Goal: Check status: Check status

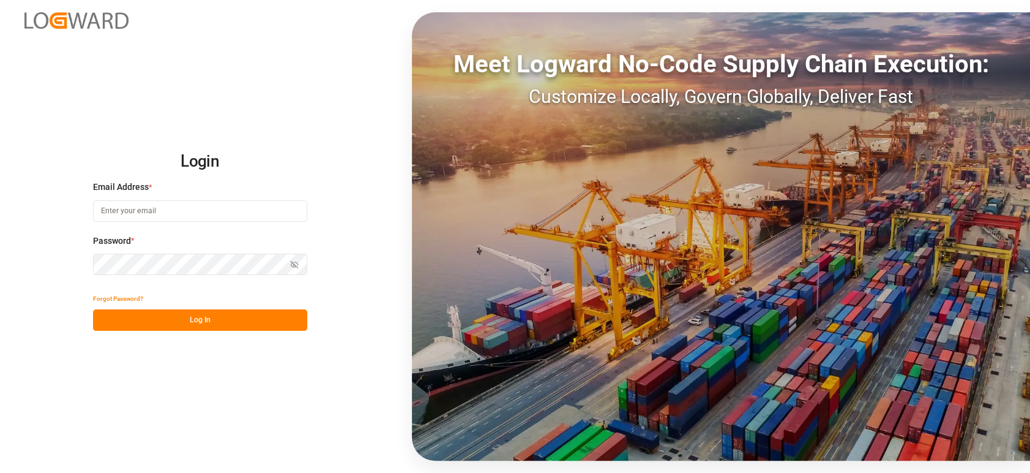
type input "[PERSON_NAME][EMAIL_ADDRESS][PERSON_NAME][DOMAIN_NAME]"
click at [243, 318] on button "Log In" at bounding box center [200, 319] width 214 height 21
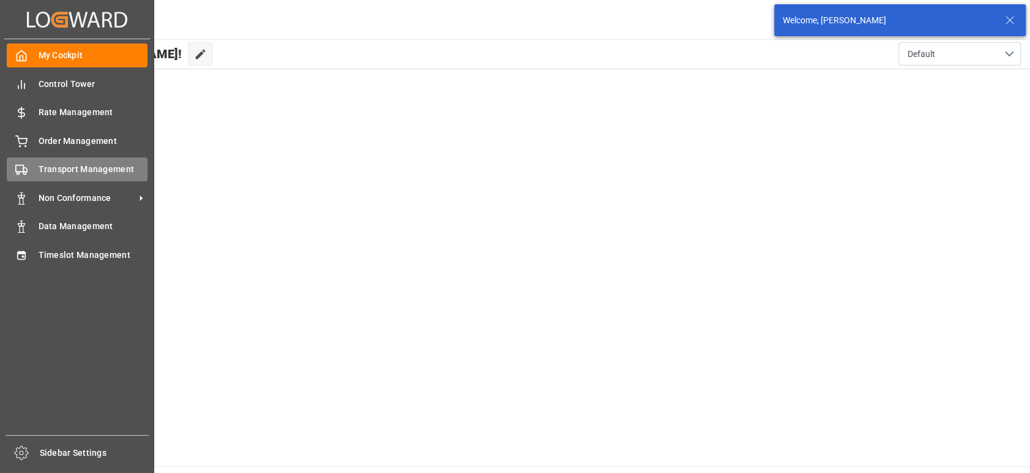
click at [67, 172] on span "Transport Management" at bounding box center [94, 169] width 110 height 13
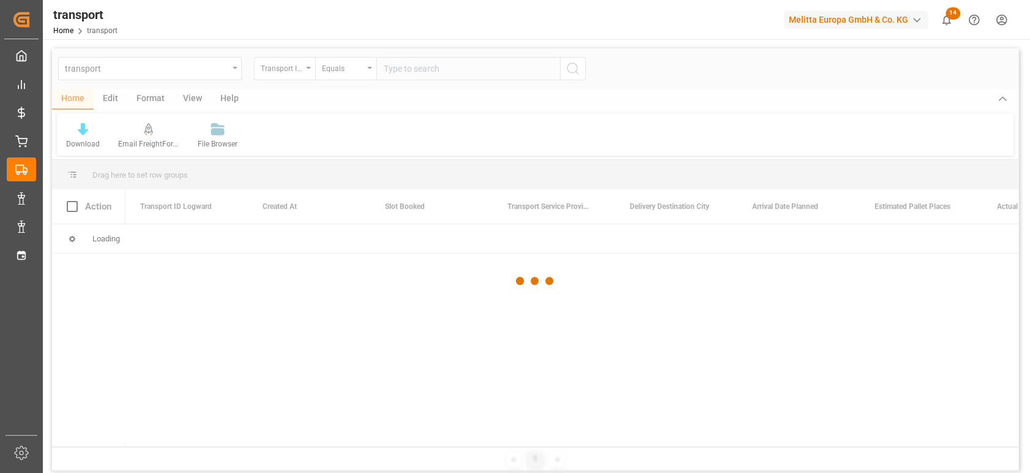
click at [198, 66] on div at bounding box center [535, 280] width 967 height 465
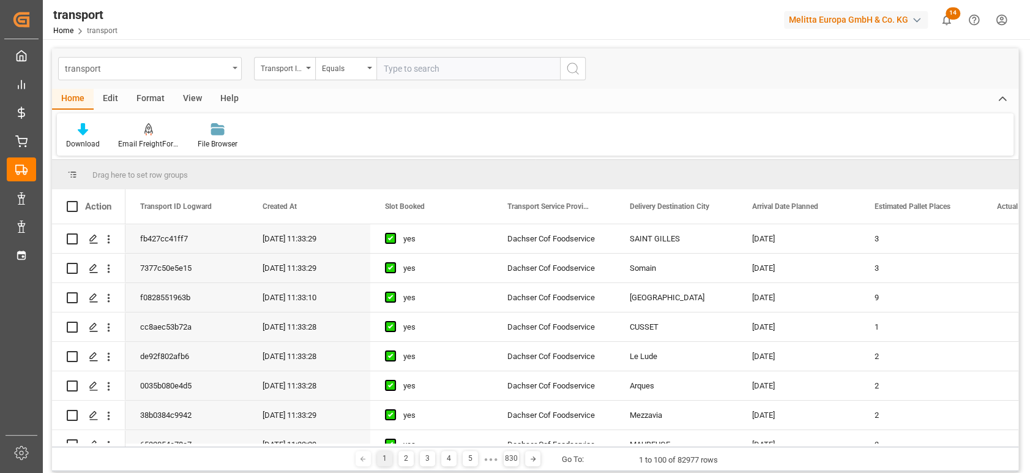
click at [198, 66] on div "transport" at bounding box center [146, 67] width 163 height 15
type input "deliv"
click at [128, 151] on div "Delivery DE" at bounding box center [150, 151] width 182 height 26
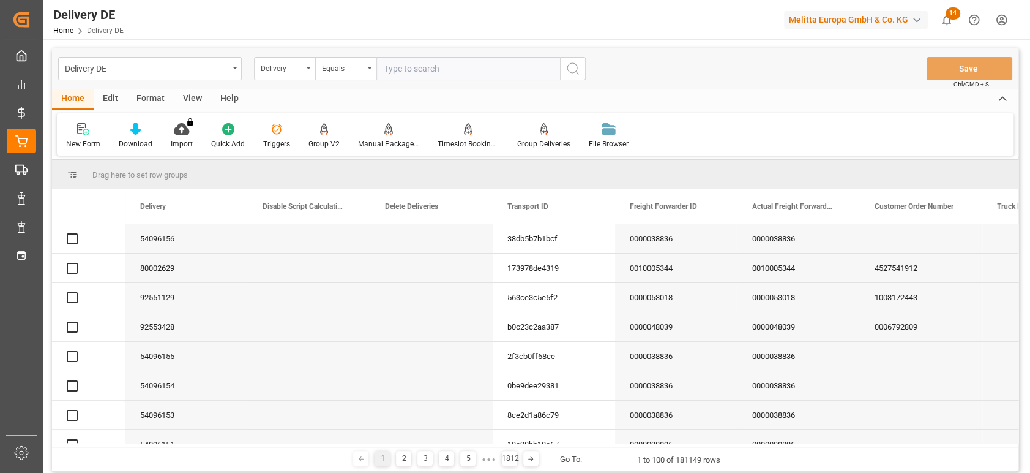
click at [421, 67] on input "text" at bounding box center [469, 68] width 184 height 23
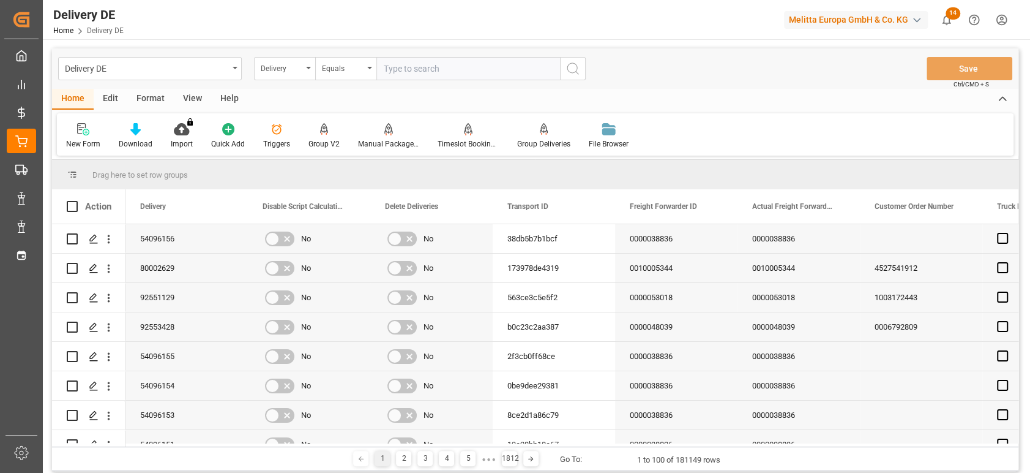
click at [461, 74] on input "text" at bounding box center [469, 68] width 184 height 23
paste input "92538818"
type input "92538818"
click at [568, 61] on icon "search button" at bounding box center [573, 68] width 15 height 15
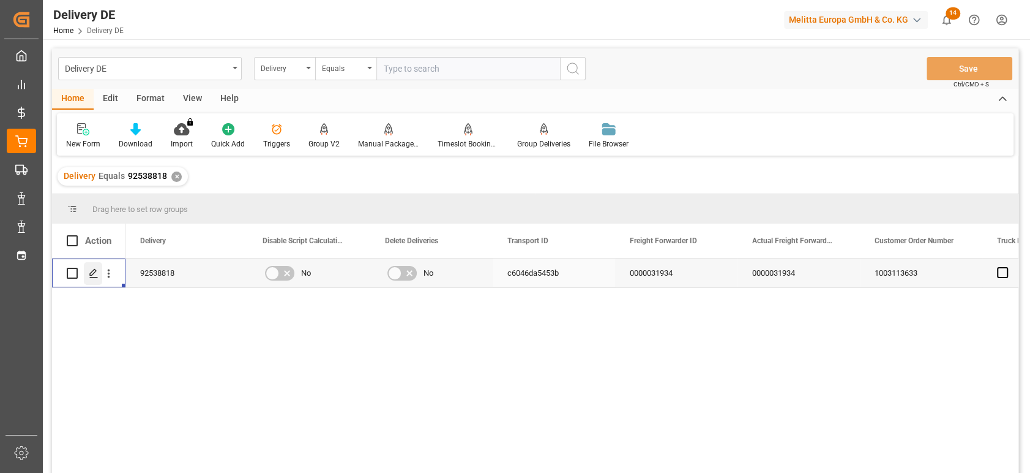
click at [99, 274] on div "Press SPACE to select this row." at bounding box center [93, 273] width 18 height 23
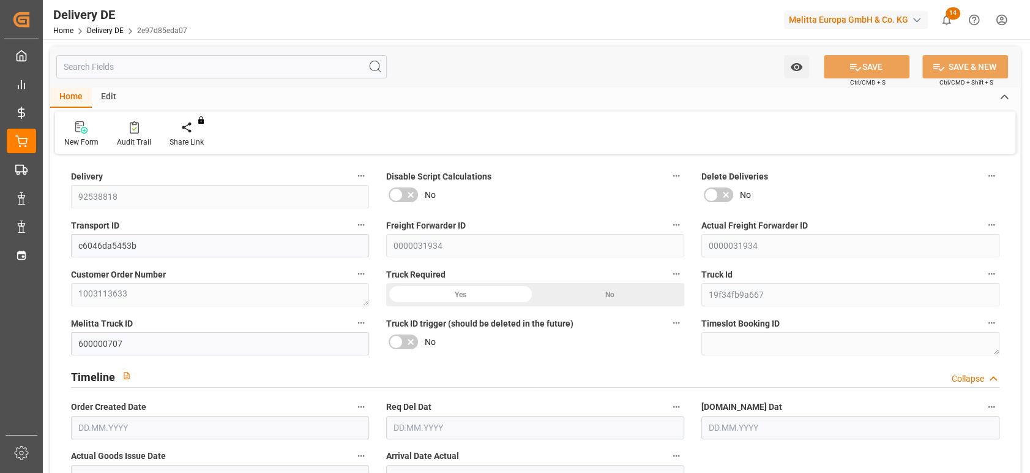
type input "14"
type input "7"
type input "1639.061"
type input "2563"
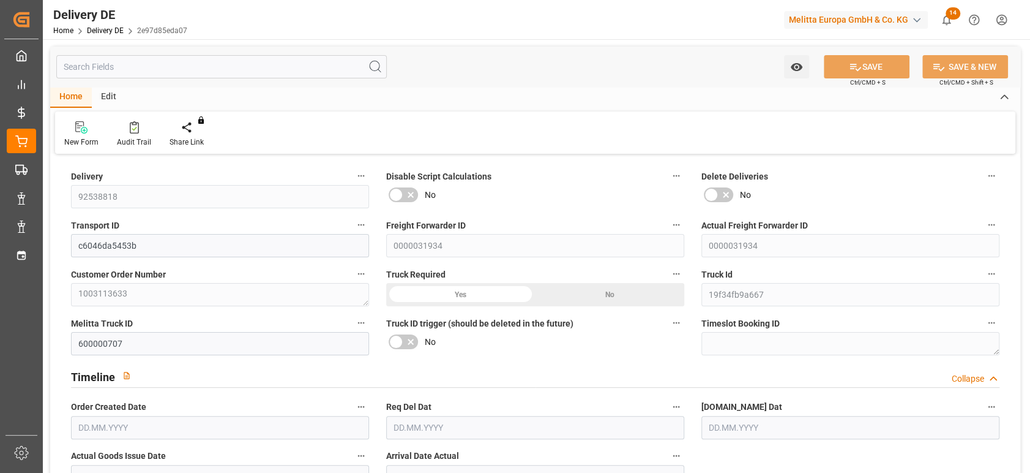
type input "11720.115"
type input "[DATE]"
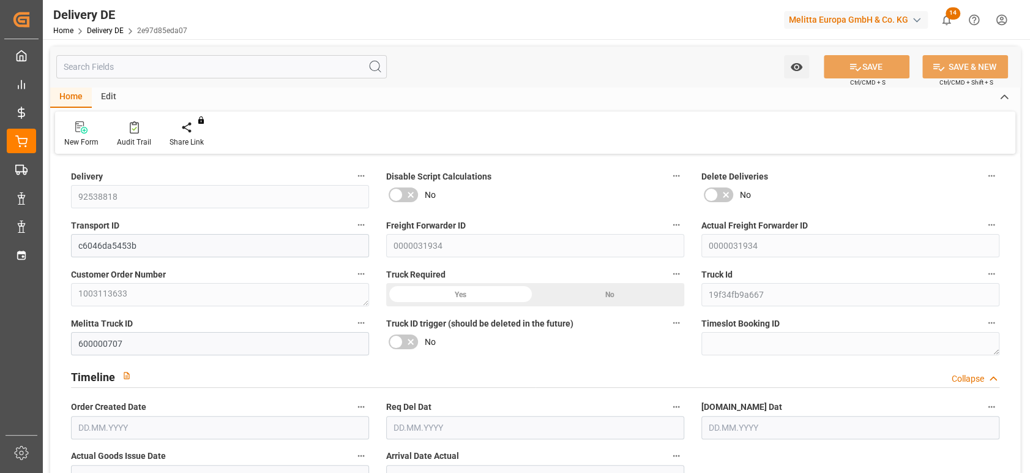
type input "[DATE]"
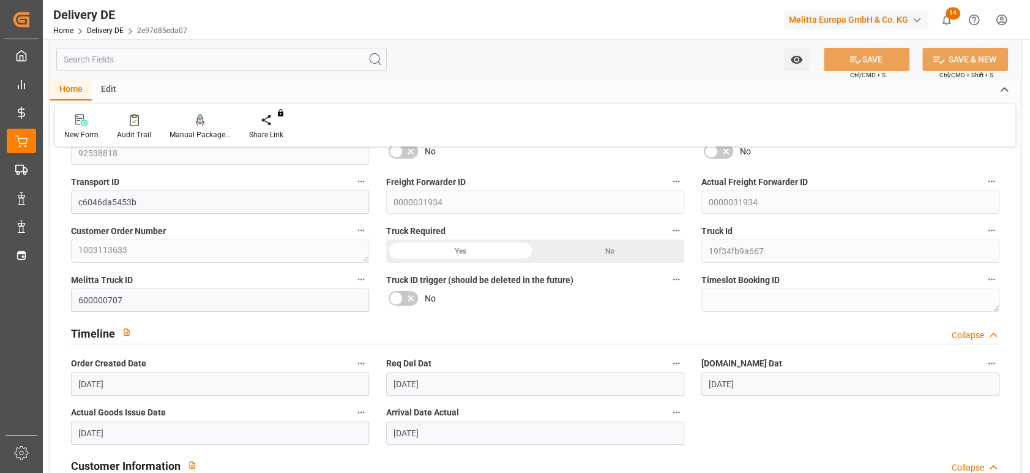
scroll to position [44, 0]
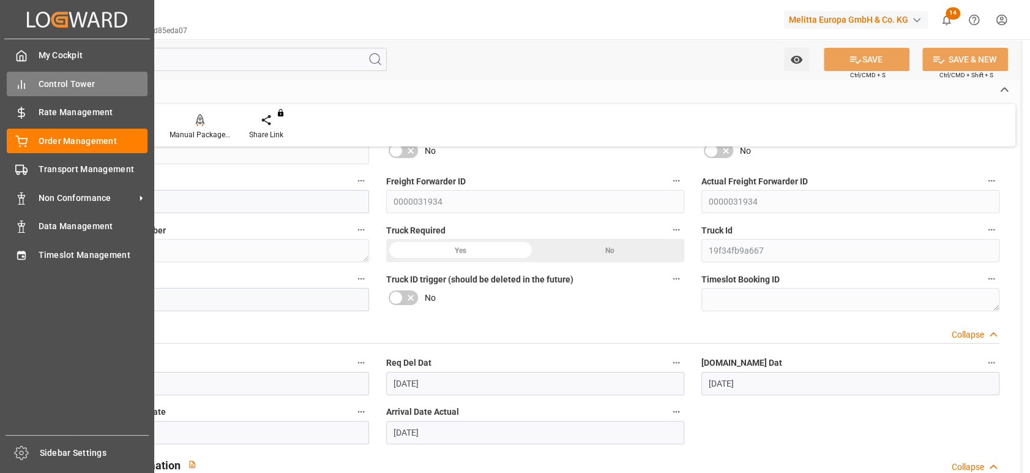
click at [113, 74] on div "Control Tower Control Tower" at bounding box center [77, 84] width 141 height 24
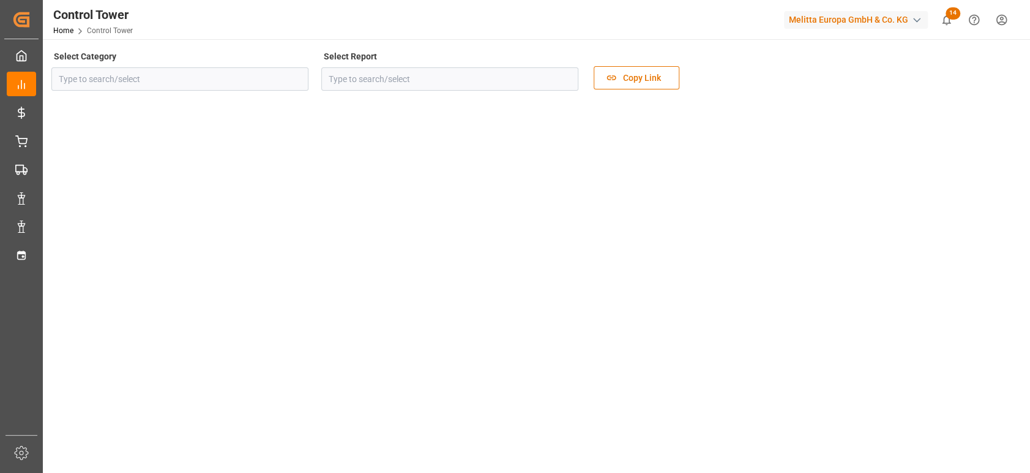
type input "Sourcing"
type input "Logistics Dashboard - DE"
